Goal: Complete application form: Complete application form

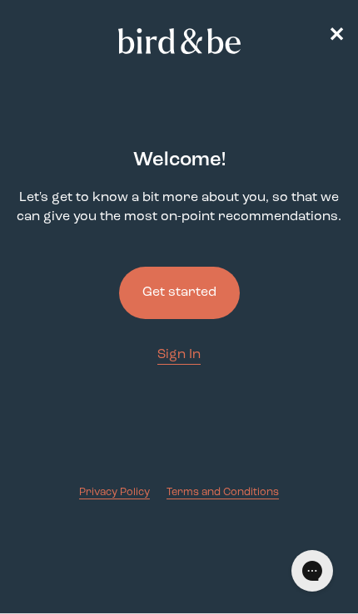
click at [165, 304] on button "Get started" at bounding box center [179, 293] width 121 height 52
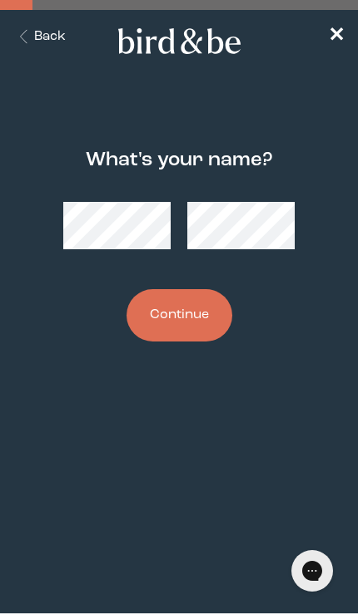
click at [156, 315] on button "Continue" at bounding box center [179, 315] width 106 height 52
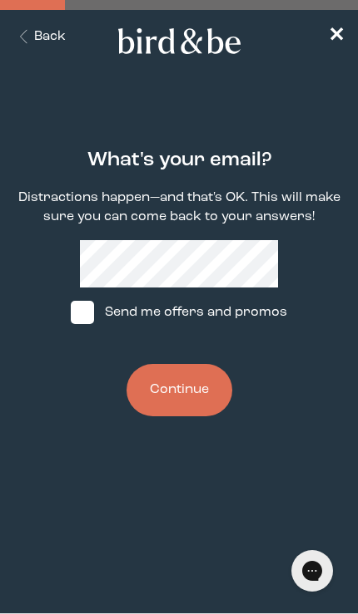
click at [165, 395] on button "Continue" at bounding box center [179, 390] width 106 height 52
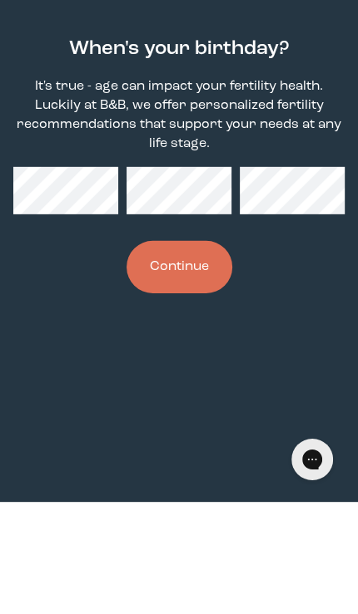
click at [177, 353] on button "Continue" at bounding box center [179, 379] width 106 height 52
click at [170, 353] on button "Continue" at bounding box center [179, 379] width 106 height 52
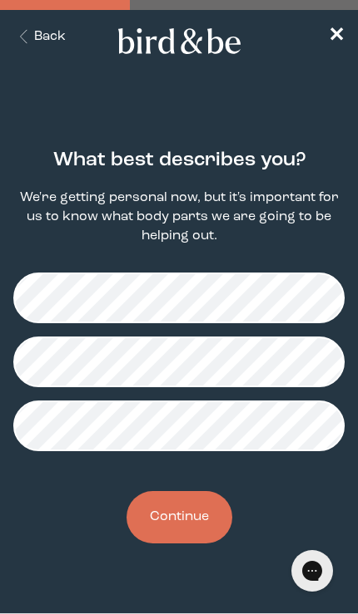
click at [173, 533] on button "Continue" at bounding box center [179, 517] width 106 height 52
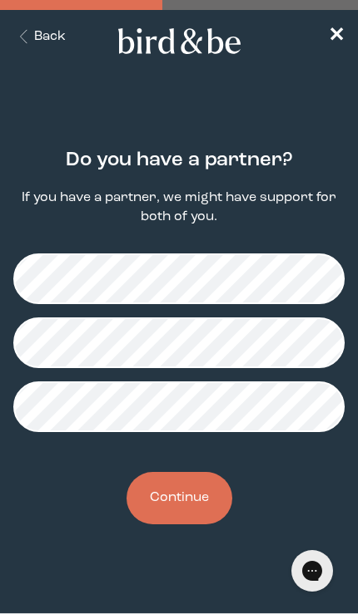
click at [177, 505] on button "Continue" at bounding box center [179, 498] width 106 height 52
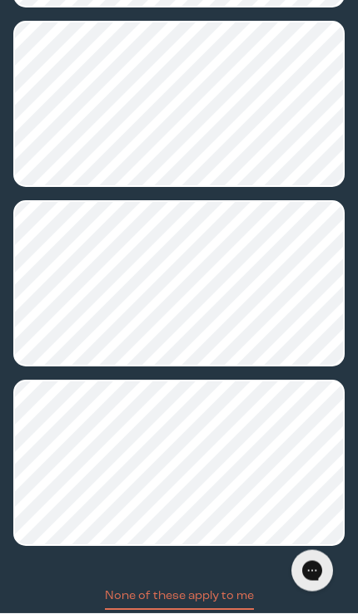
scroll to position [813, 0]
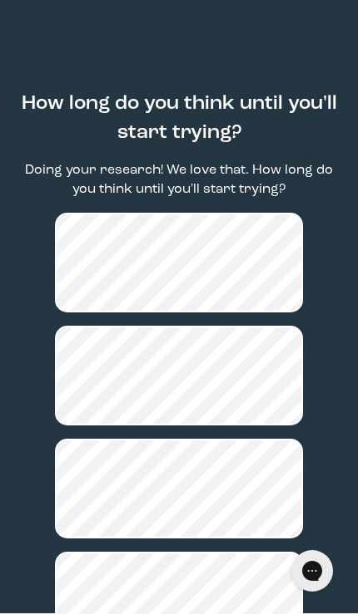
scroll to position [122, 0]
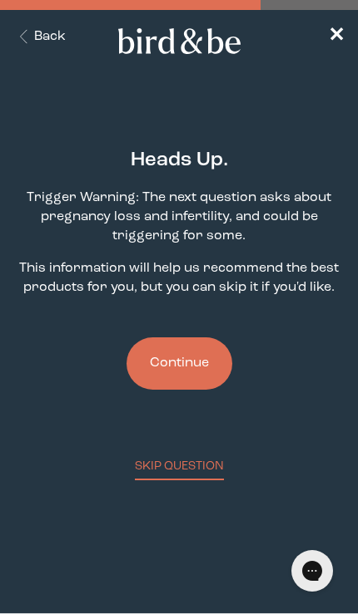
click at [170, 374] on button "Continue" at bounding box center [179, 364] width 106 height 52
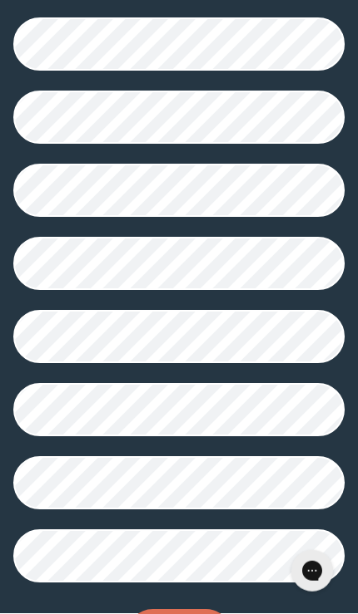
scroll to position [363, 0]
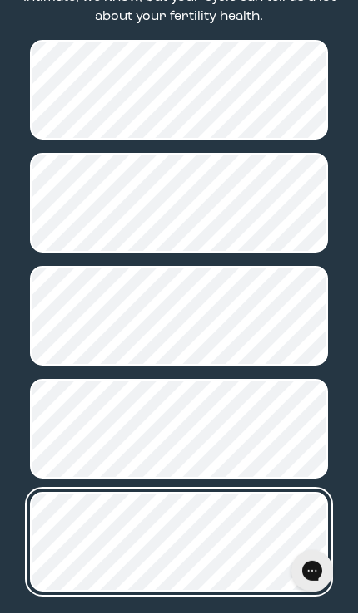
scroll to position [235, 0]
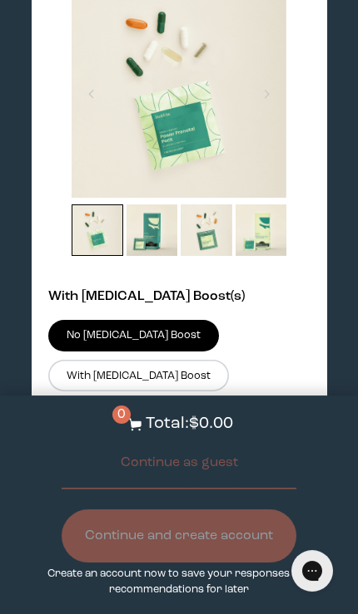
scroll to position [4173, 0]
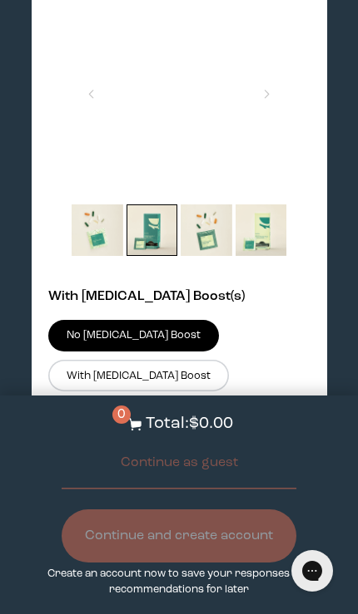
click at [141, 256] on img at bounding box center [152, 231] width 52 height 52
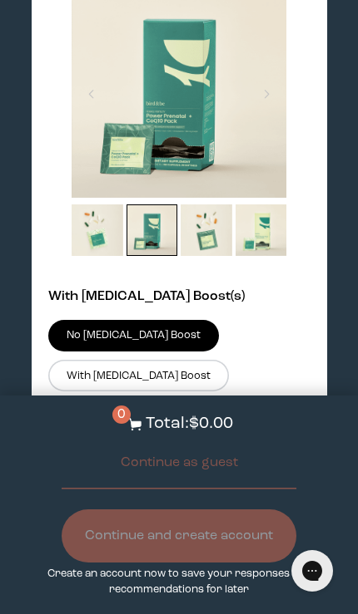
scroll to position [4187, 0]
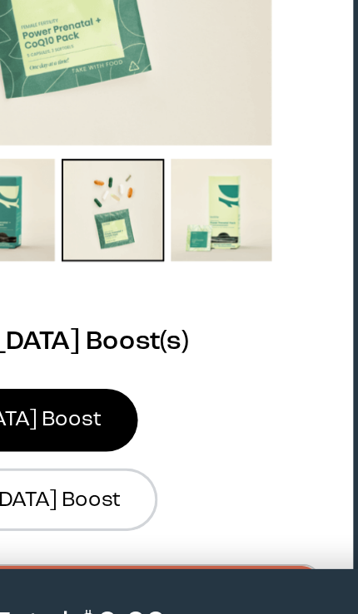
click at [180, 190] on img at bounding box center [206, 216] width 52 height 52
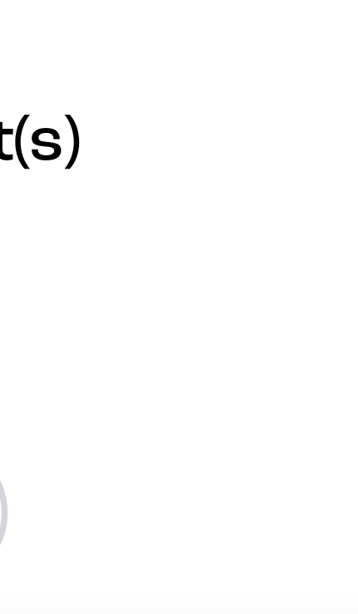
click at [235, 190] on img at bounding box center [261, 216] width 52 height 52
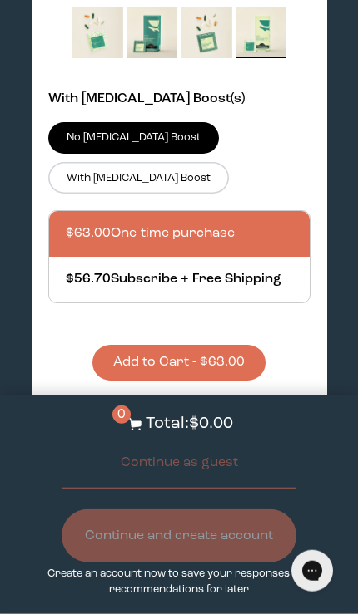
scroll to position [4371, 0]
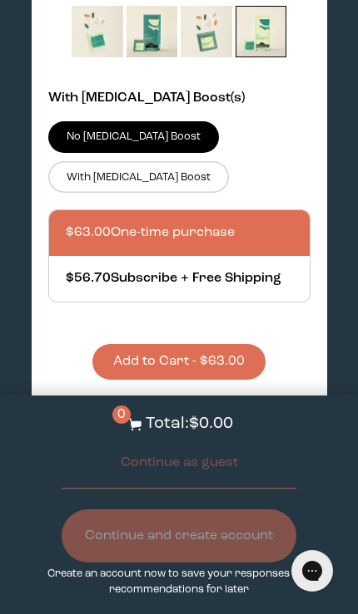
click at [210, 193] on label "With [MEDICAL_DATA] Boost" at bounding box center [138, 177] width 181 height 32
click at [0, 0] on input "With [MEDICAL_DATA] Boost" at bounding box center [0, 0] width 0 height 0
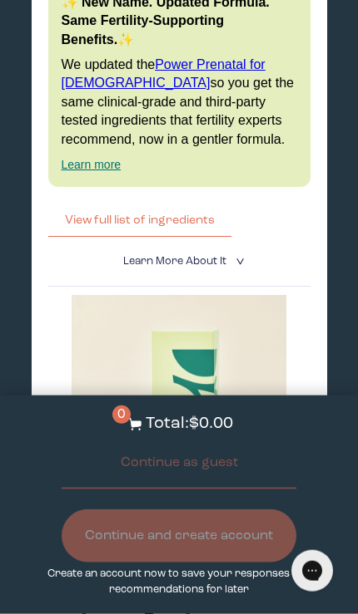
scroll to position [3862, 0]
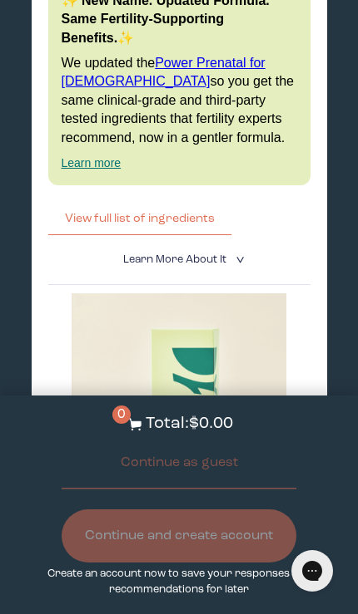
click at [68, 235] on button "View full list of ingredients" at bounding box center [139, 218] width 183 height 33
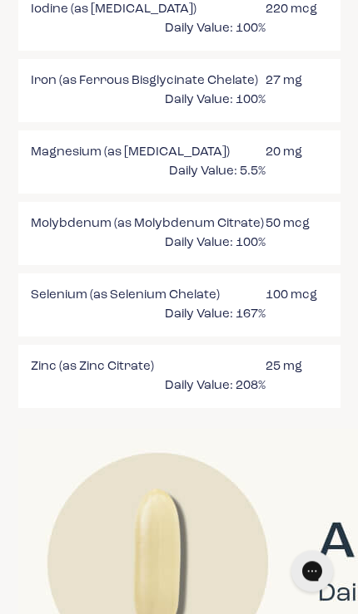
scroll to position [2804, 0]
click at [23, 131] on div "Magnesium (as [MEDICAL_DATA]) 20 mg Daily Value: 5.5%" at bounding box center [179, 162] width 322 height 63
